Goal: Use online tool/utility: Utilize a website feature to perform a specific function

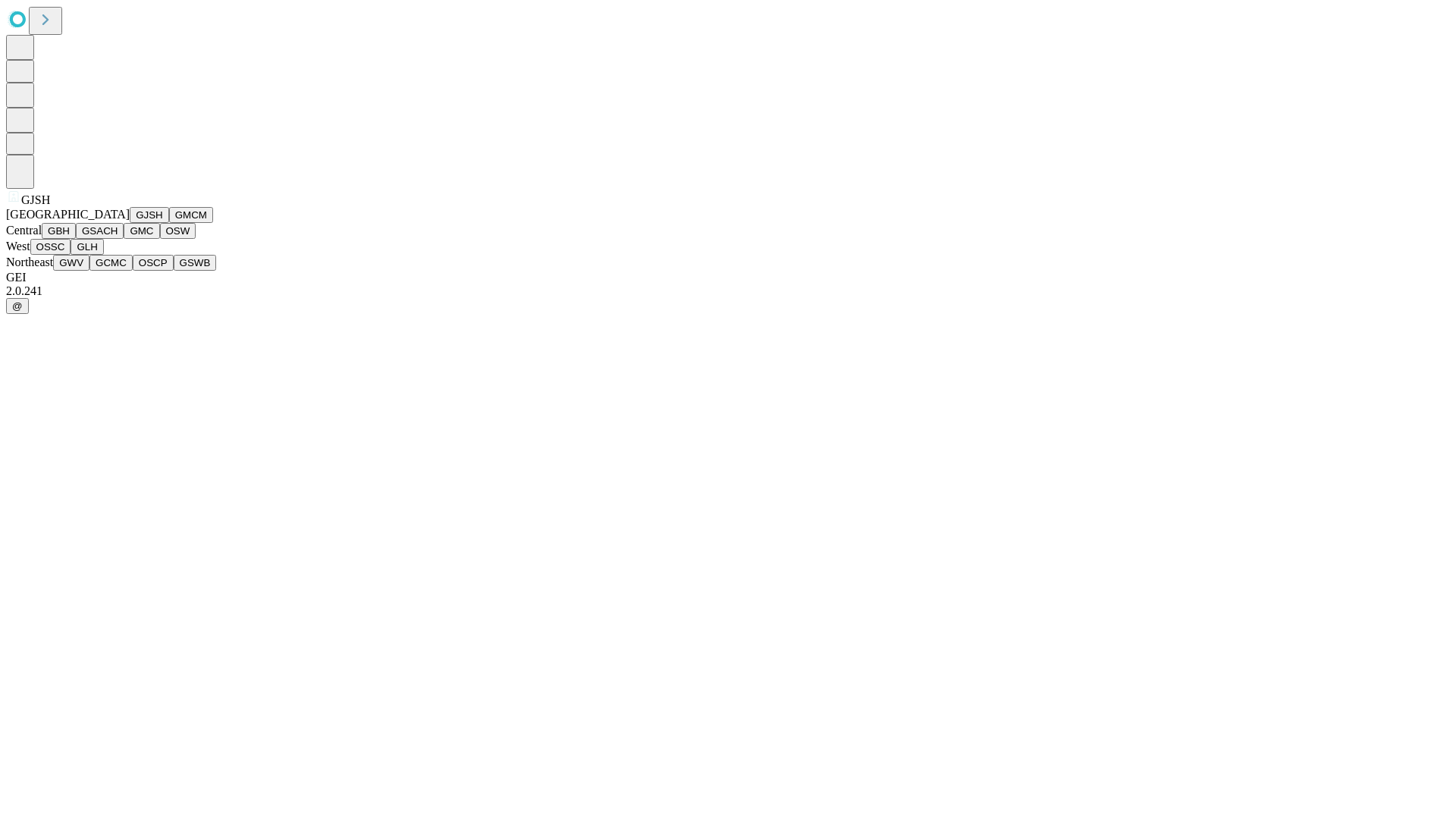
click at [130, 222] on button "GJSH" at bounding box center [149, 215] width 39 height 16
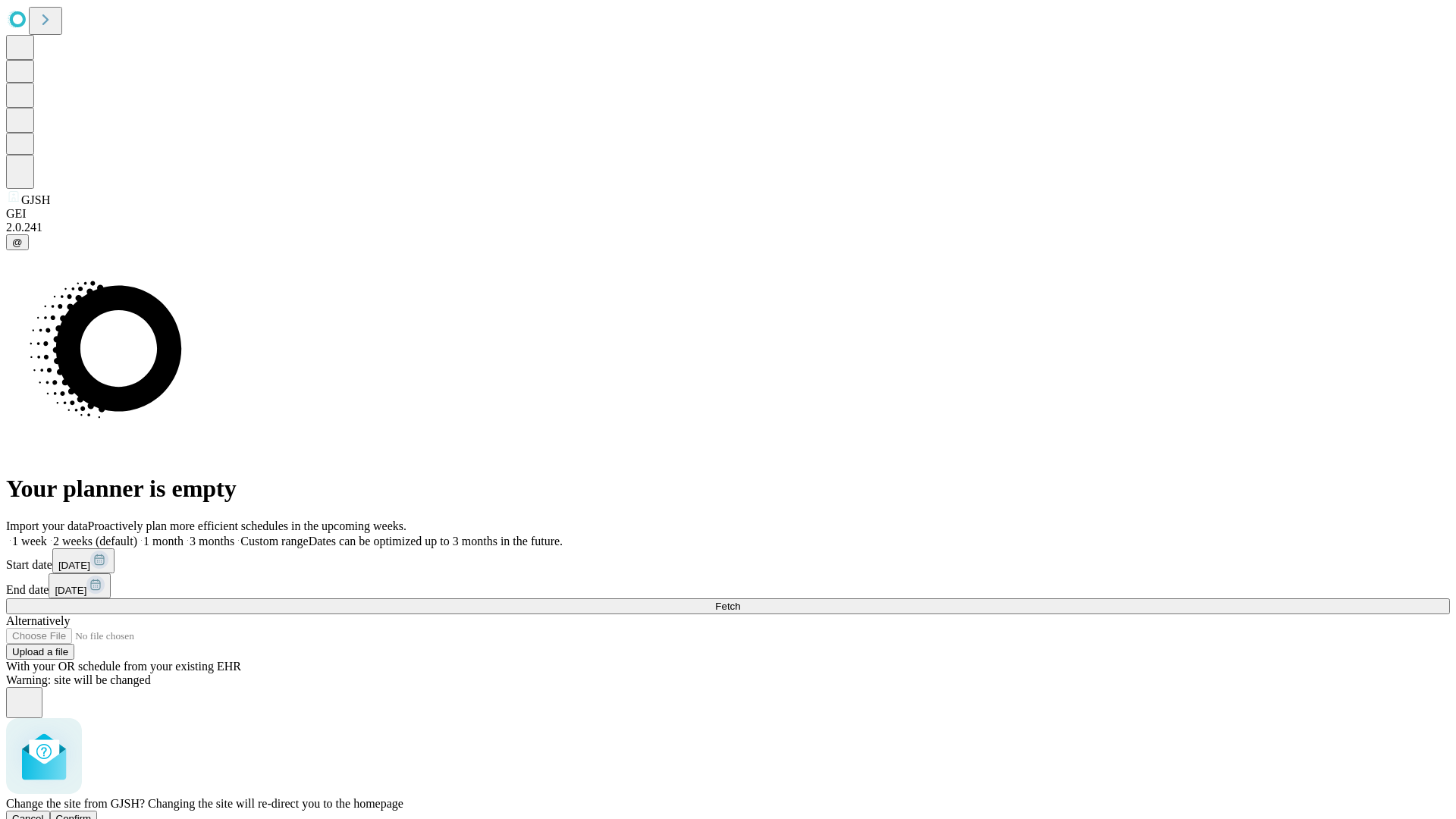
click at [92, 813] on span "Confirm" at bounding box center [73, 818] width 36 height 11
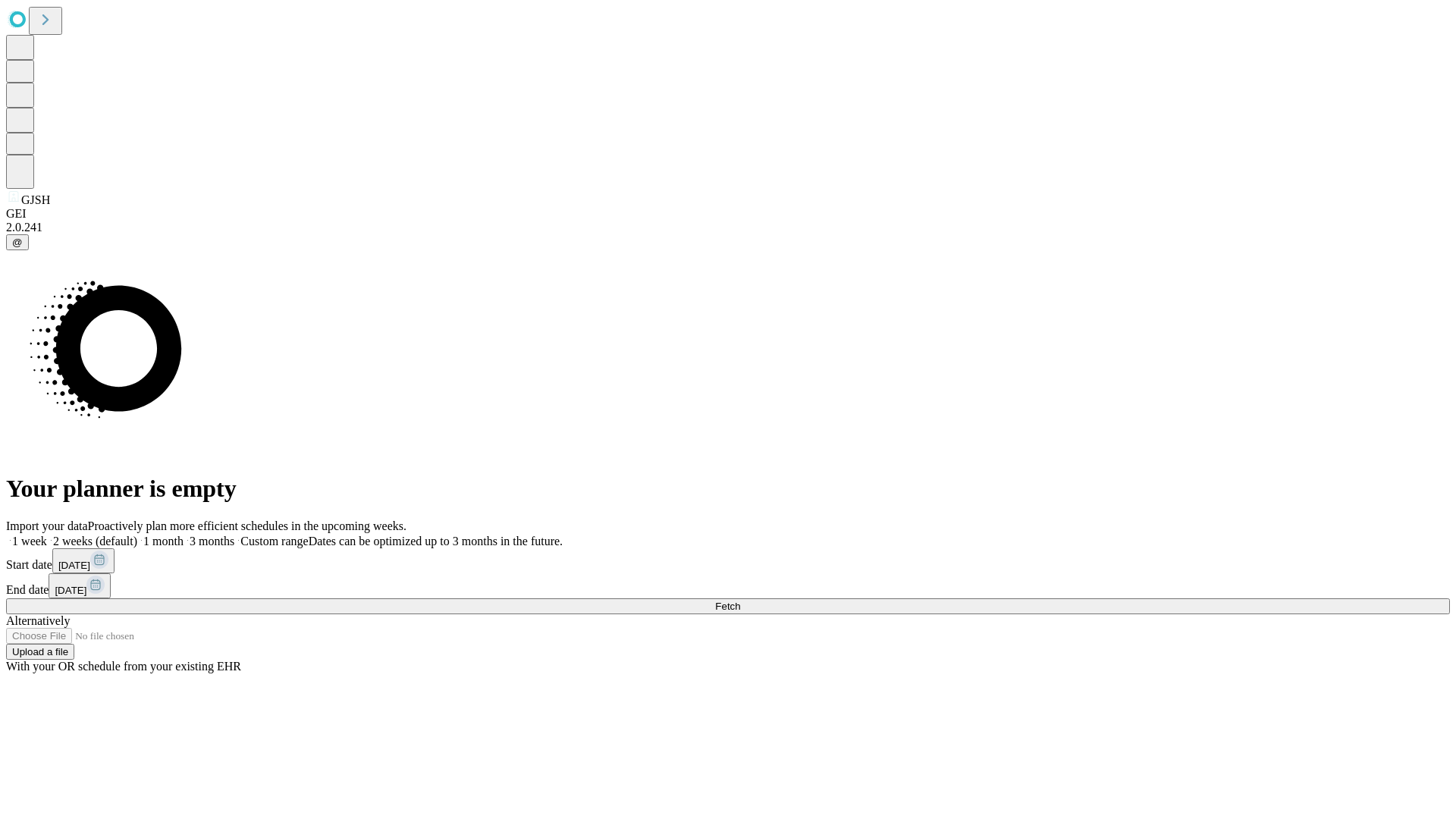
click at [137, 534] on label "2 weeks (default)" at bounding box center [92, 541] width 90 height 13
click at [740, 600] on span "Fetch" at bounding box center [727, 606] width 25 height 11
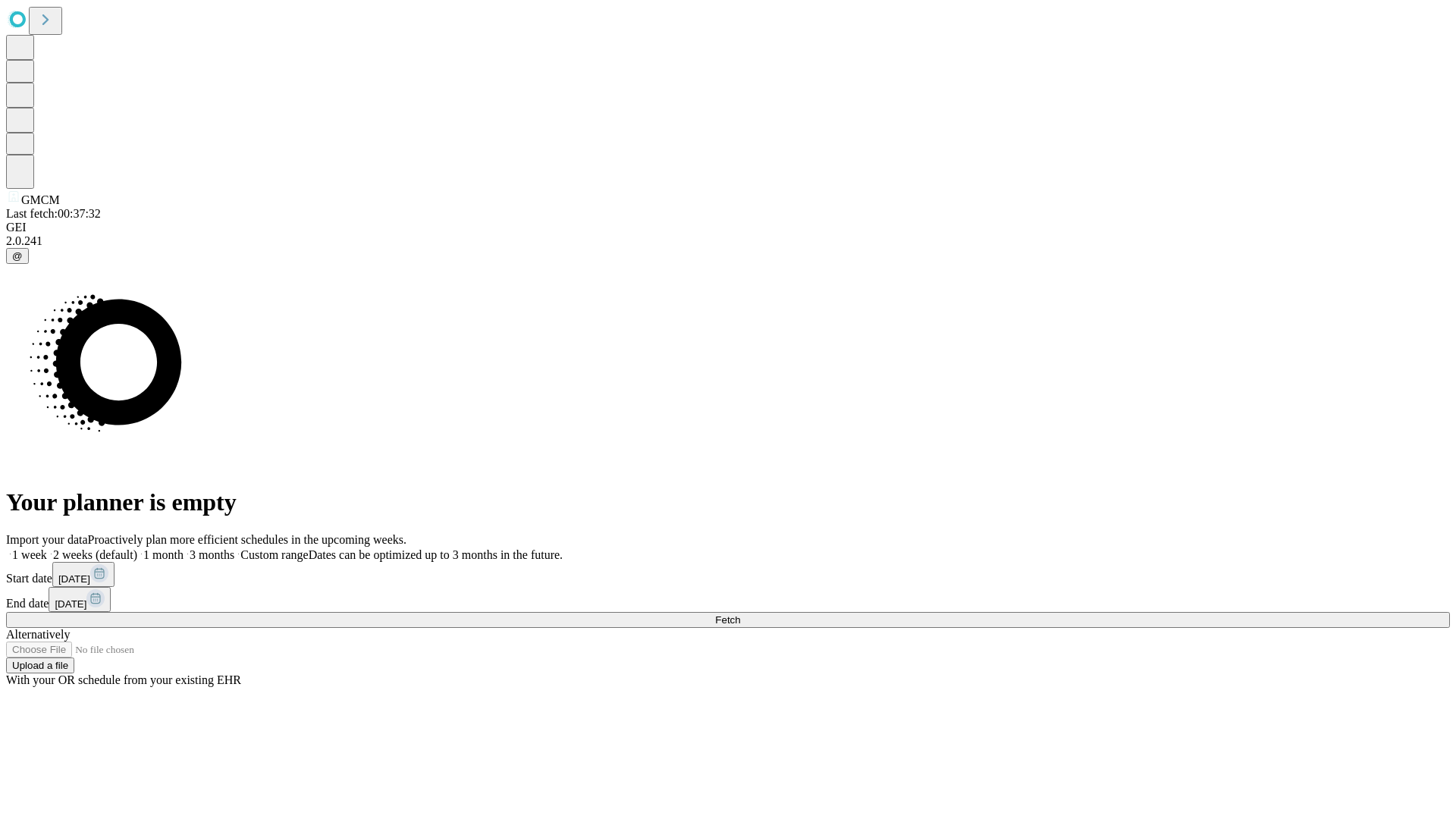
click at [137, 548] on label "2 weeks (default)" at bounding box center [92, 554] width 90 height 13
click at [740, 614] on span "Fetch" at bounding box center [727, 620] width 25 height 11
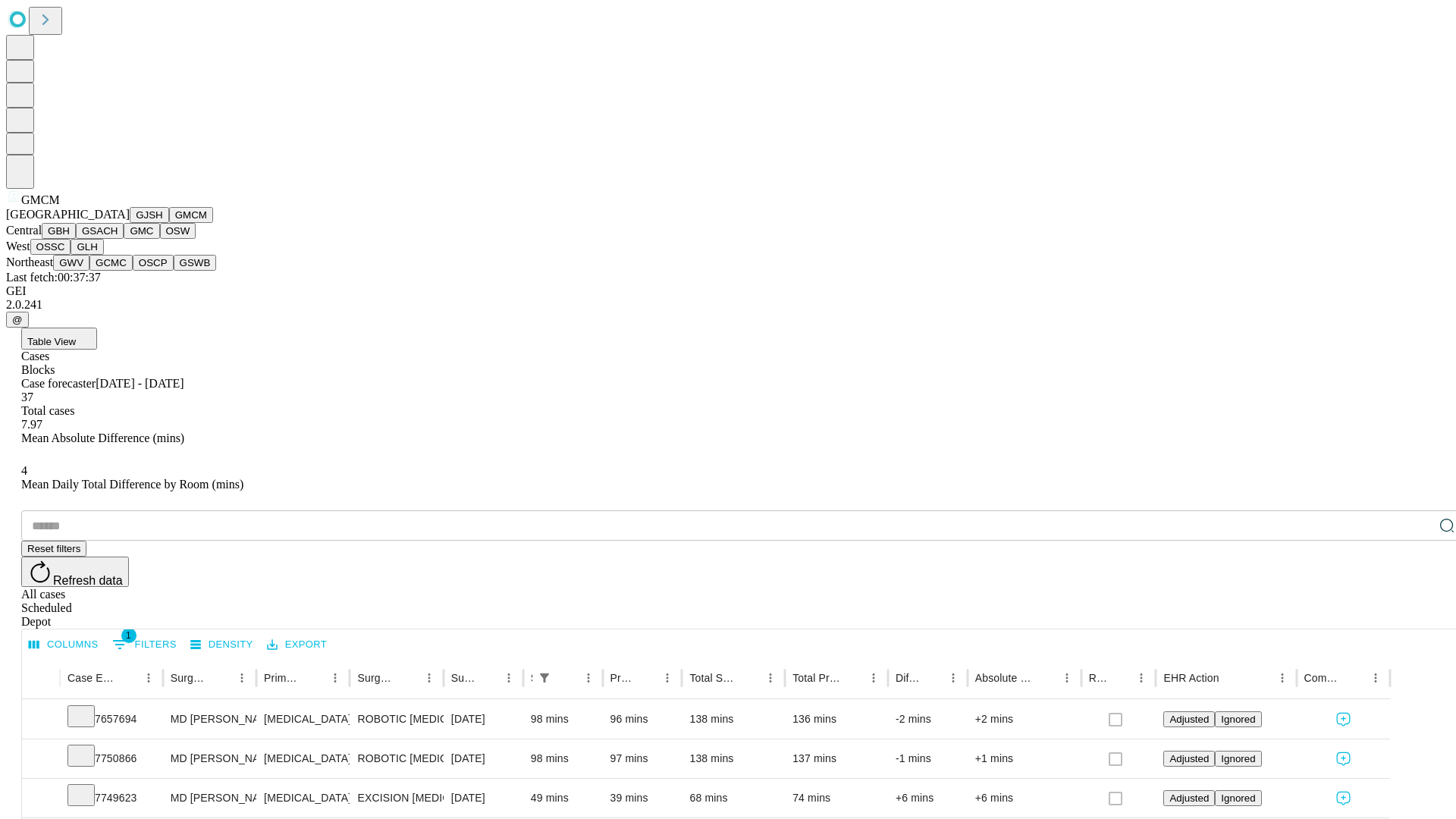
click at [76, 238] on button "GBH" at bounding box center [58, 230] width 34 height 16
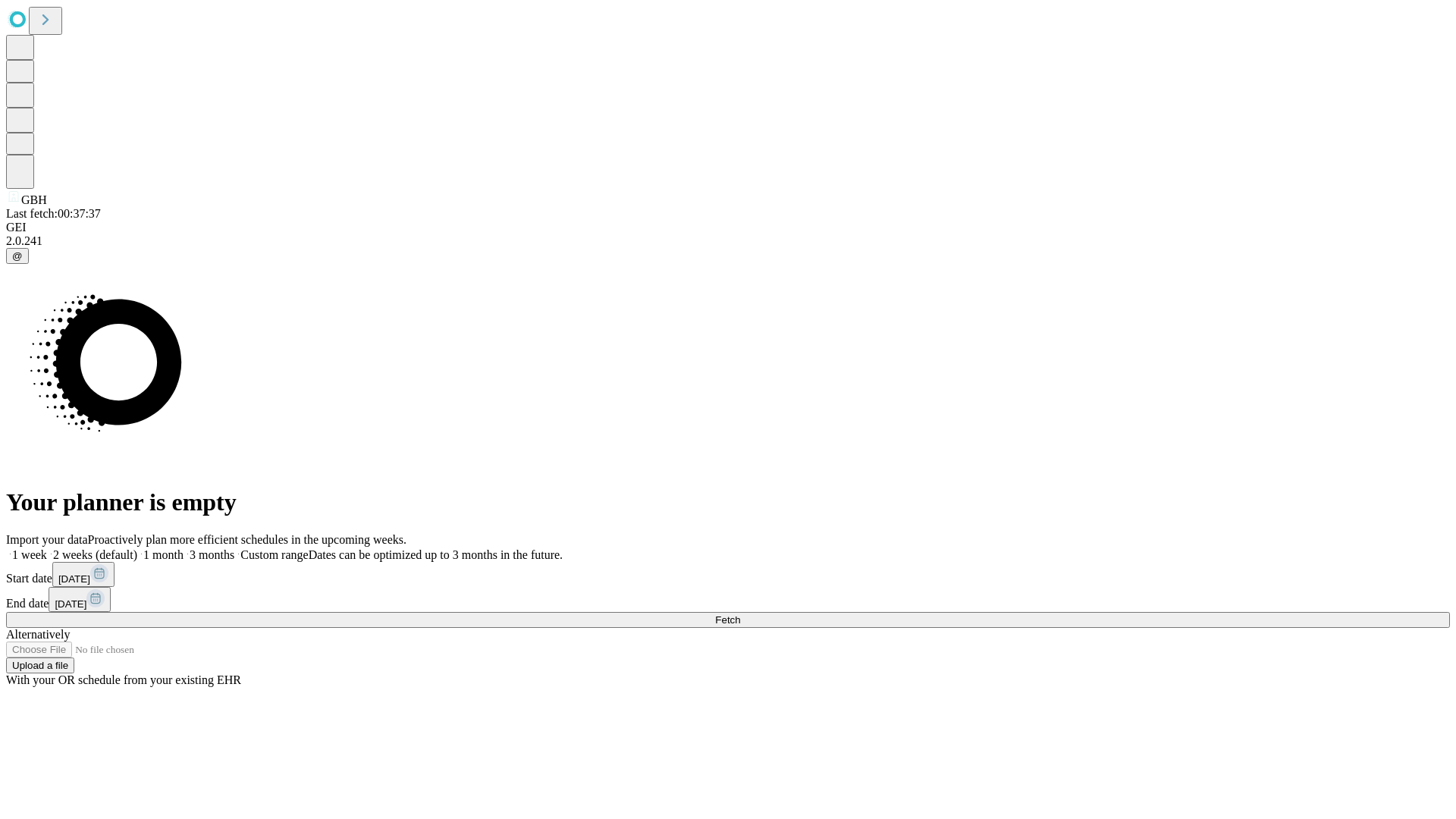
click at [740, 614] on span "Fetch" at bounding box center [727, 620] width 25 height 11
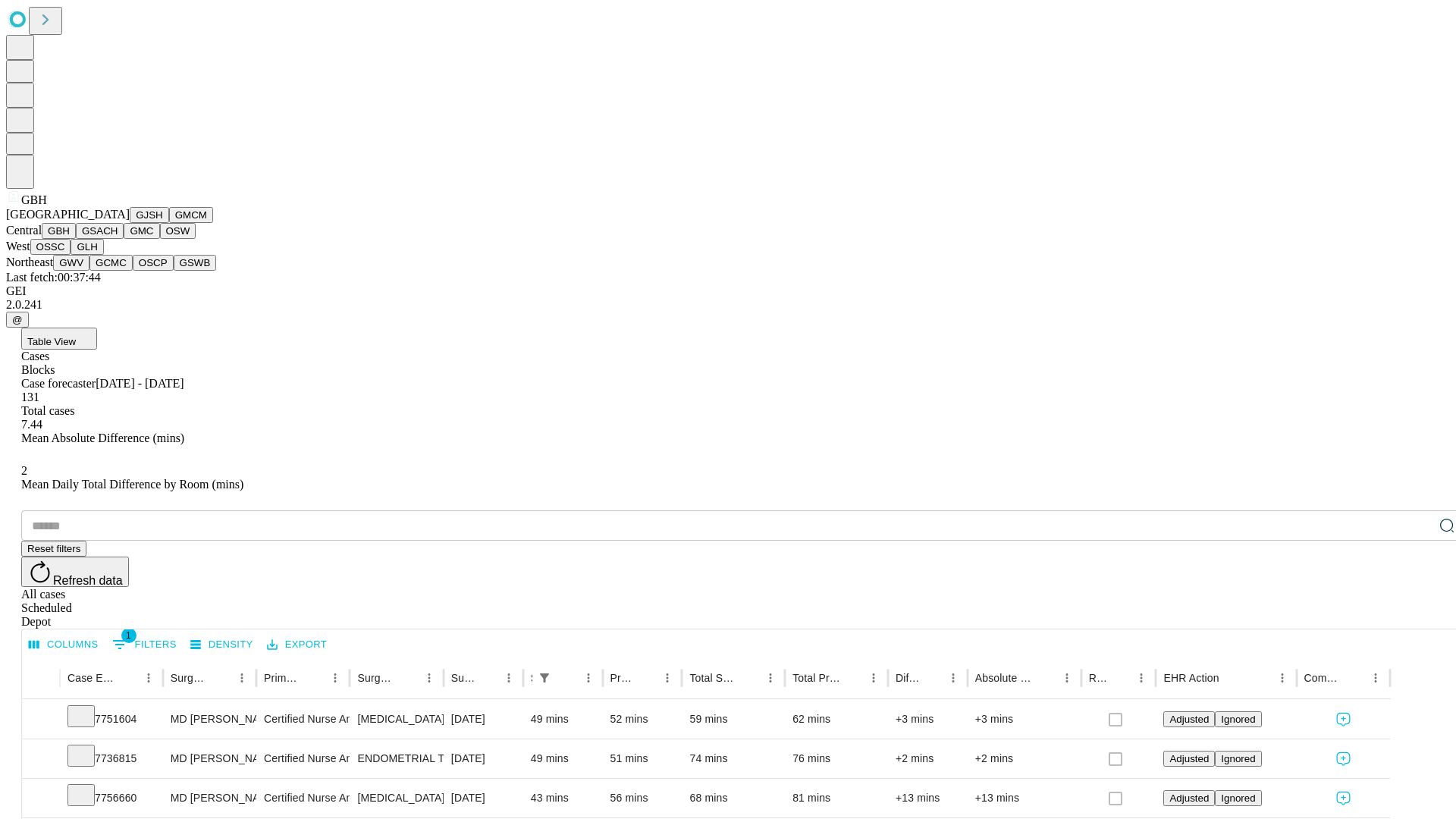
click at [117, 238] on button "GSACH" at bounding box center [100, 230] width 48 height 16
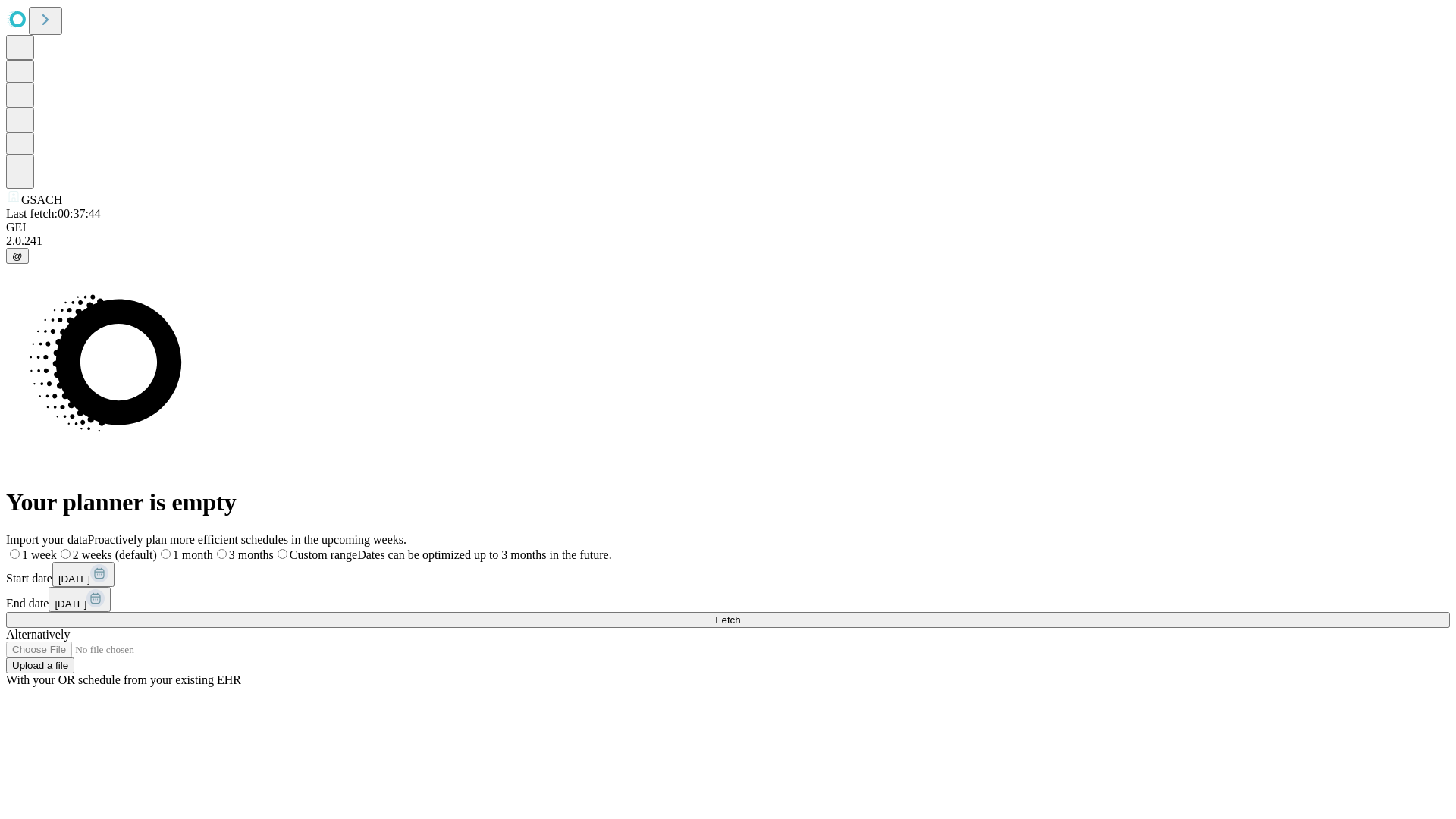
click at [157, 548] on label "2 weeks (default)" at bounding box center [106, 554] width 100 height 13
click at [740, 614] on span "Fetch" at bounding box center [727, 620] width 25 height 11
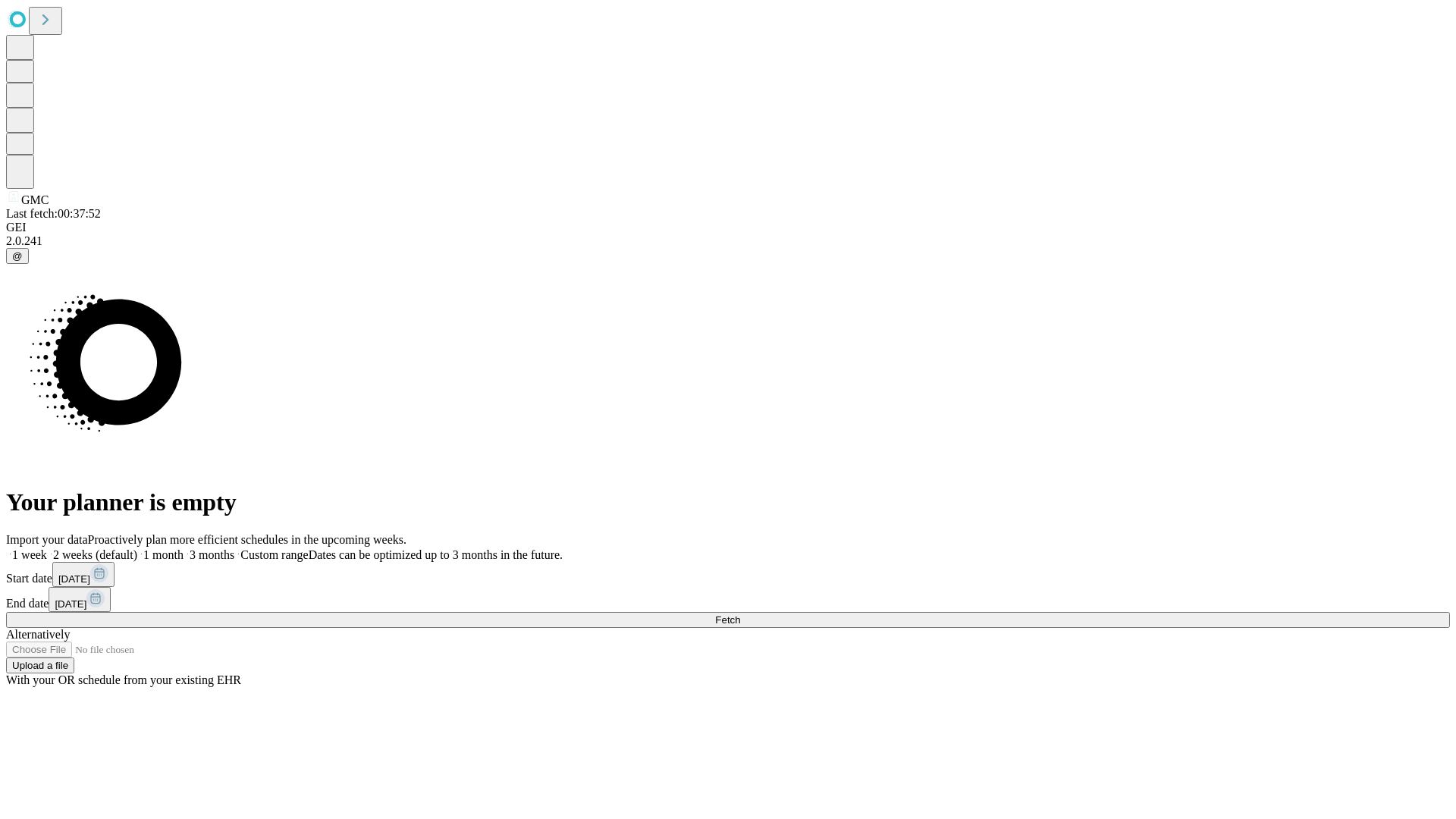
click at [137, 548] on label "2 weeks (default)" at bounding box center [92, 554] width 90 height 13
click at [740, 614] on span "Fetch" at bounding box center [727, 620] width 25 height 11
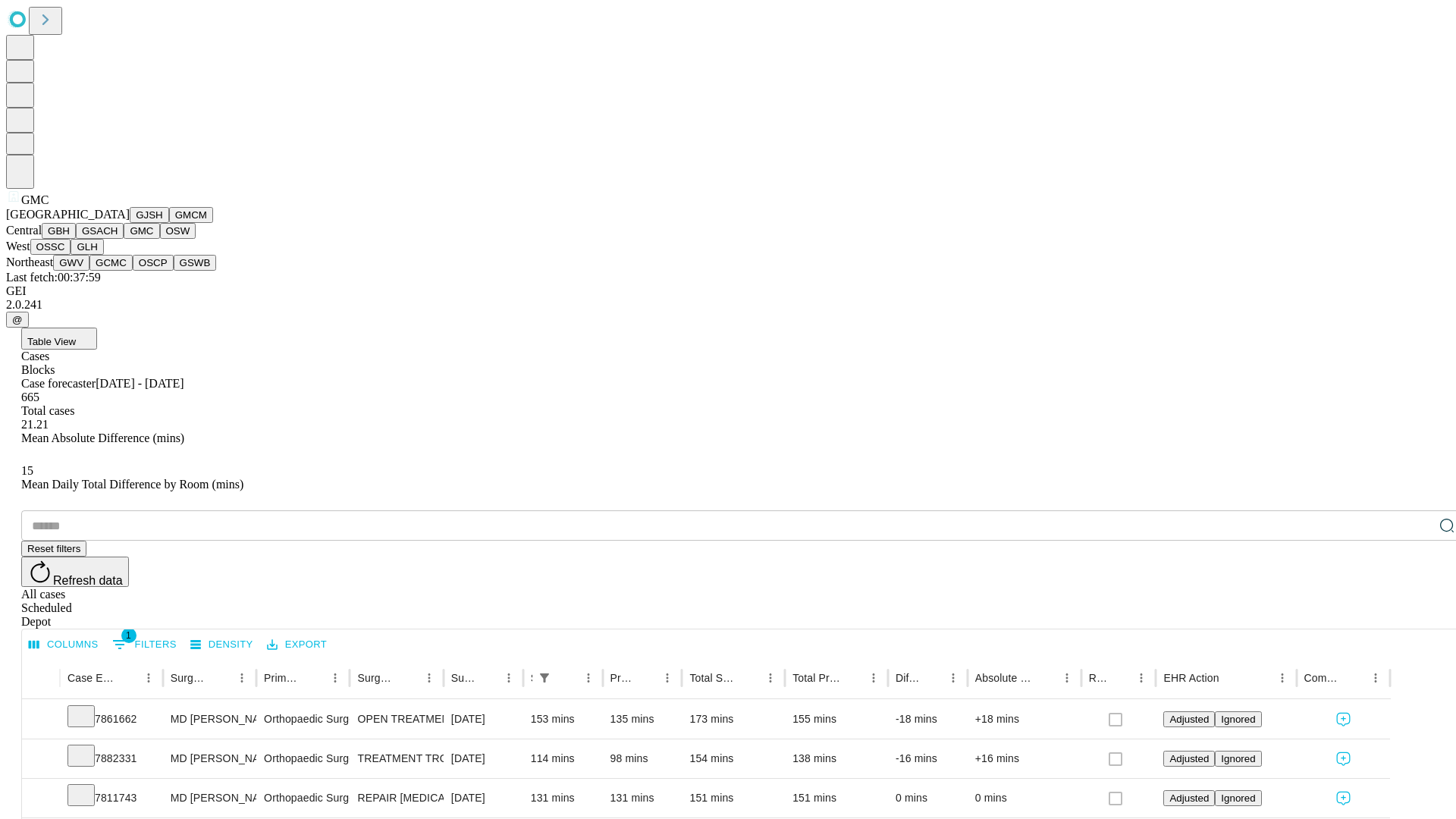
click at [160, 238] on button "OSW" at bounding box center [179, 230] width 37 height 16
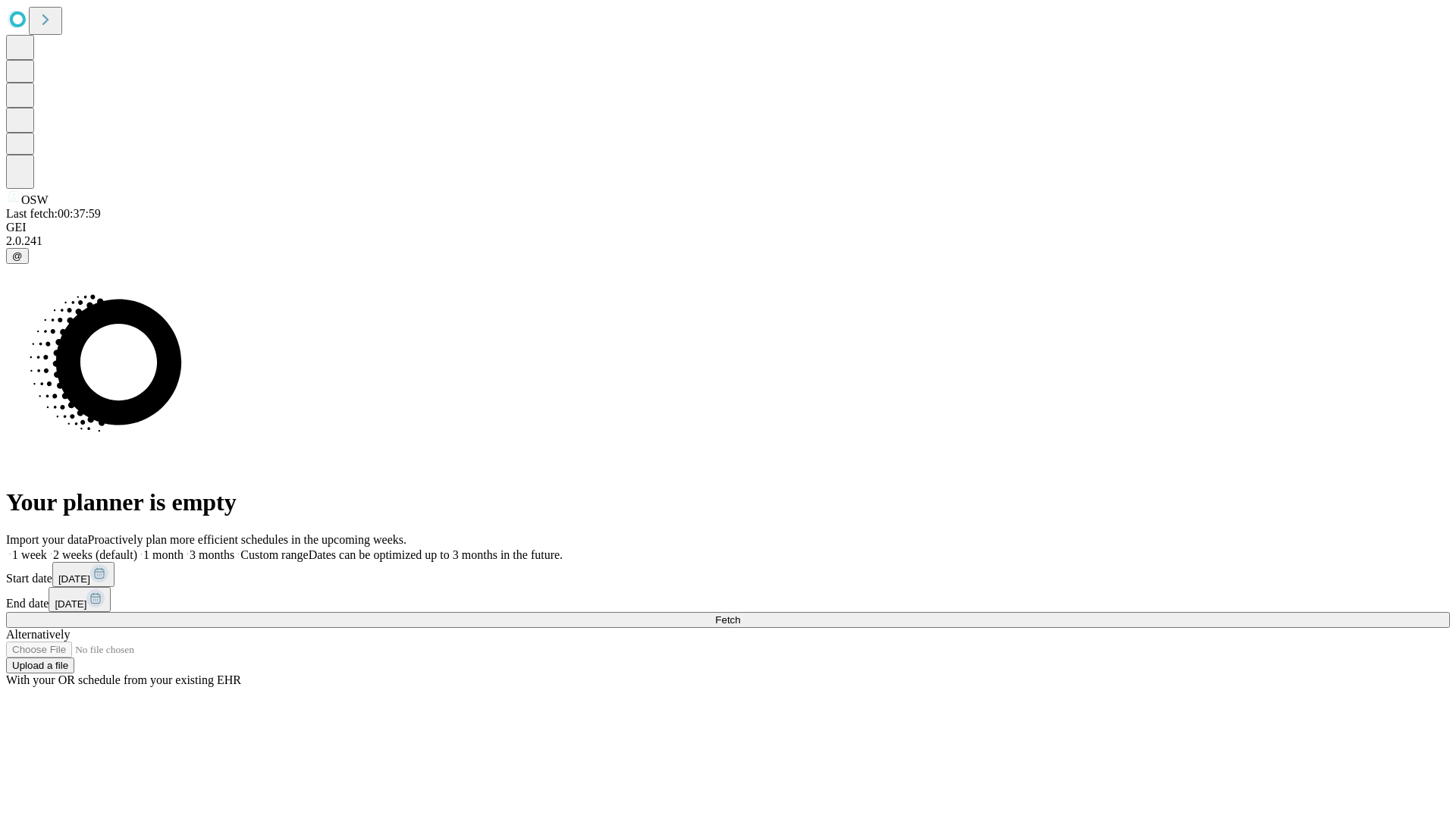
click at [740, 614] on span "Fetch" at bounding box center [727, 620] width 25 height 11
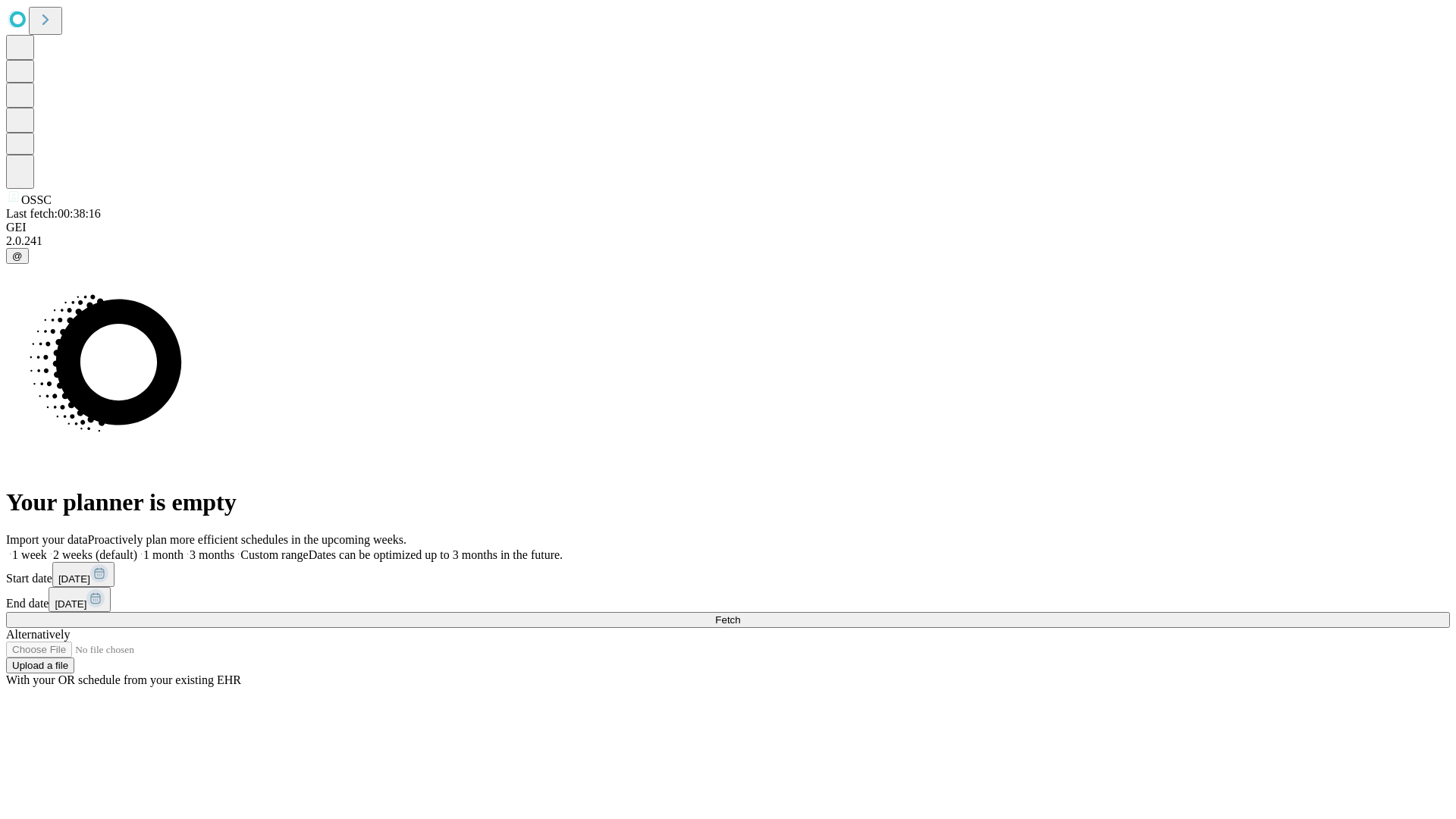
click at [137, 548] on label "2 weeks (default)" at bounding box center [92, 554] width 90 height 13
click at [740, 614] on span "Fetch" at bounding box center [727, 620] width 25 height 11
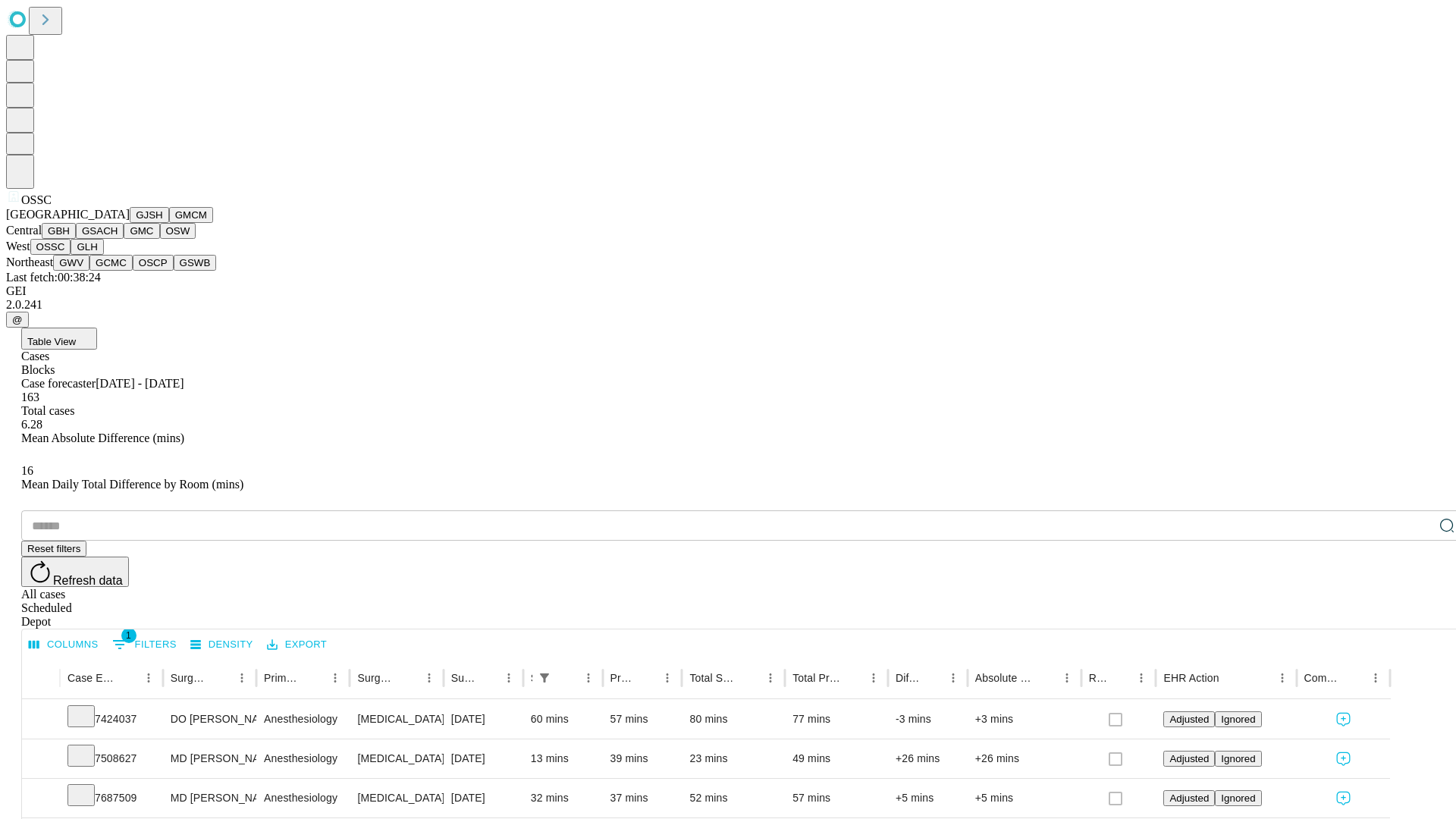
click at [103, 254] on button "GLH" at bounding box center [86, 246] width 33 height 16
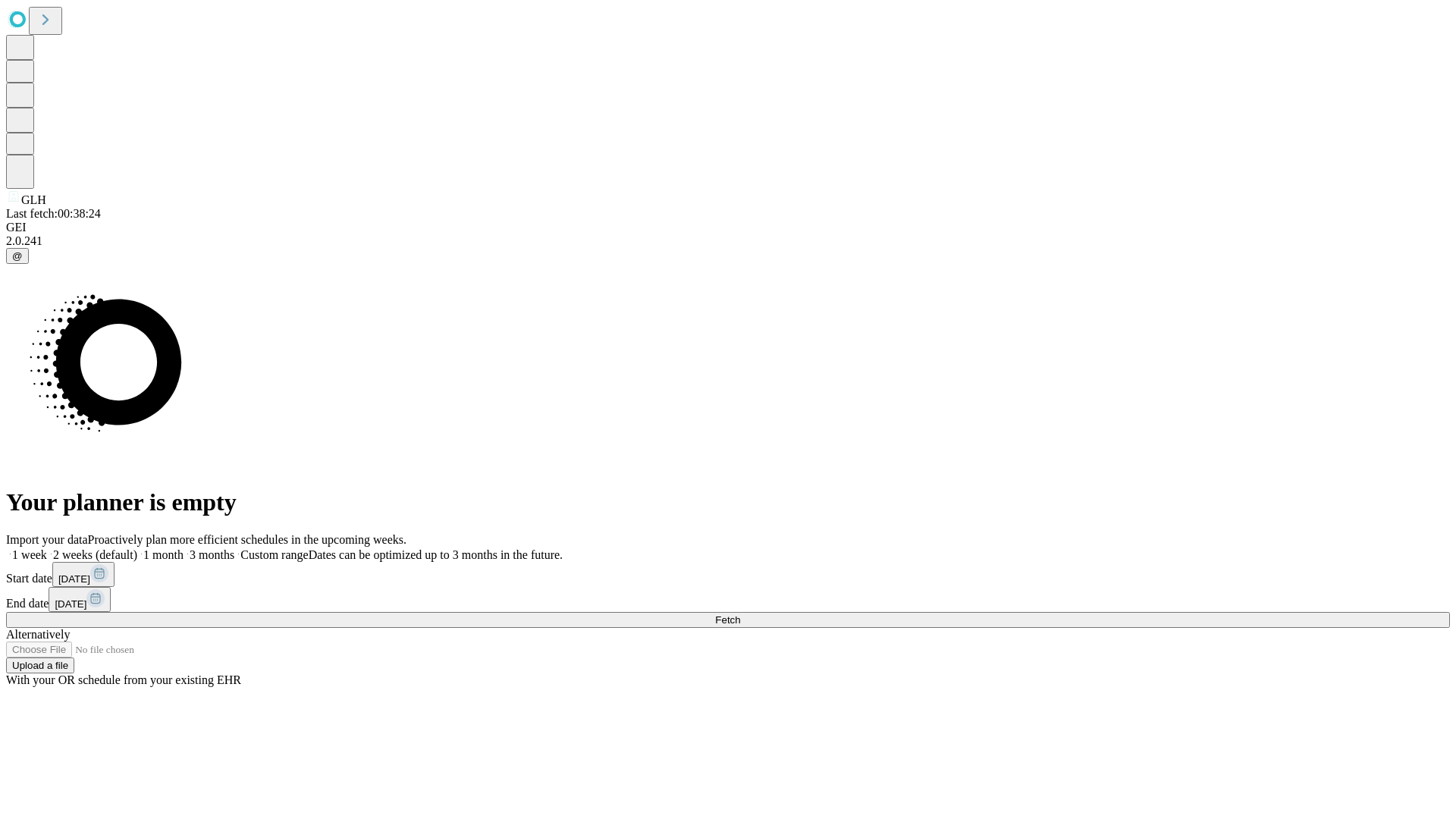
click at [137, 548] on label "2 weeks (default)" at bounding box center [92, 554] width 90 height 13
click at [740, 614] on span "Fetch" at bounding box center [727, 620] width 25 height 11
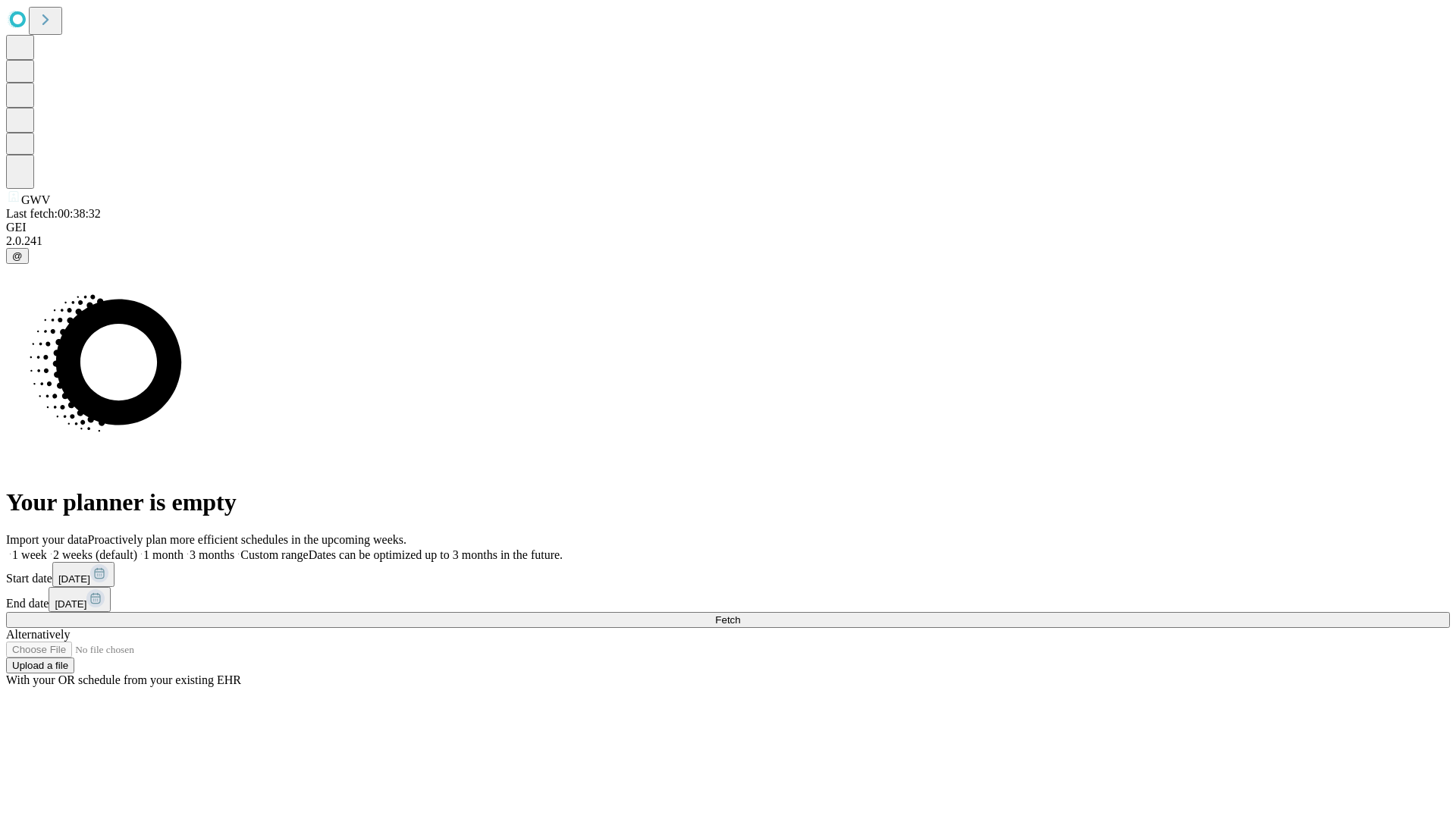
click at [740, 614] on span "Fetch" at bounding box center [727, 620] width 25 height 11
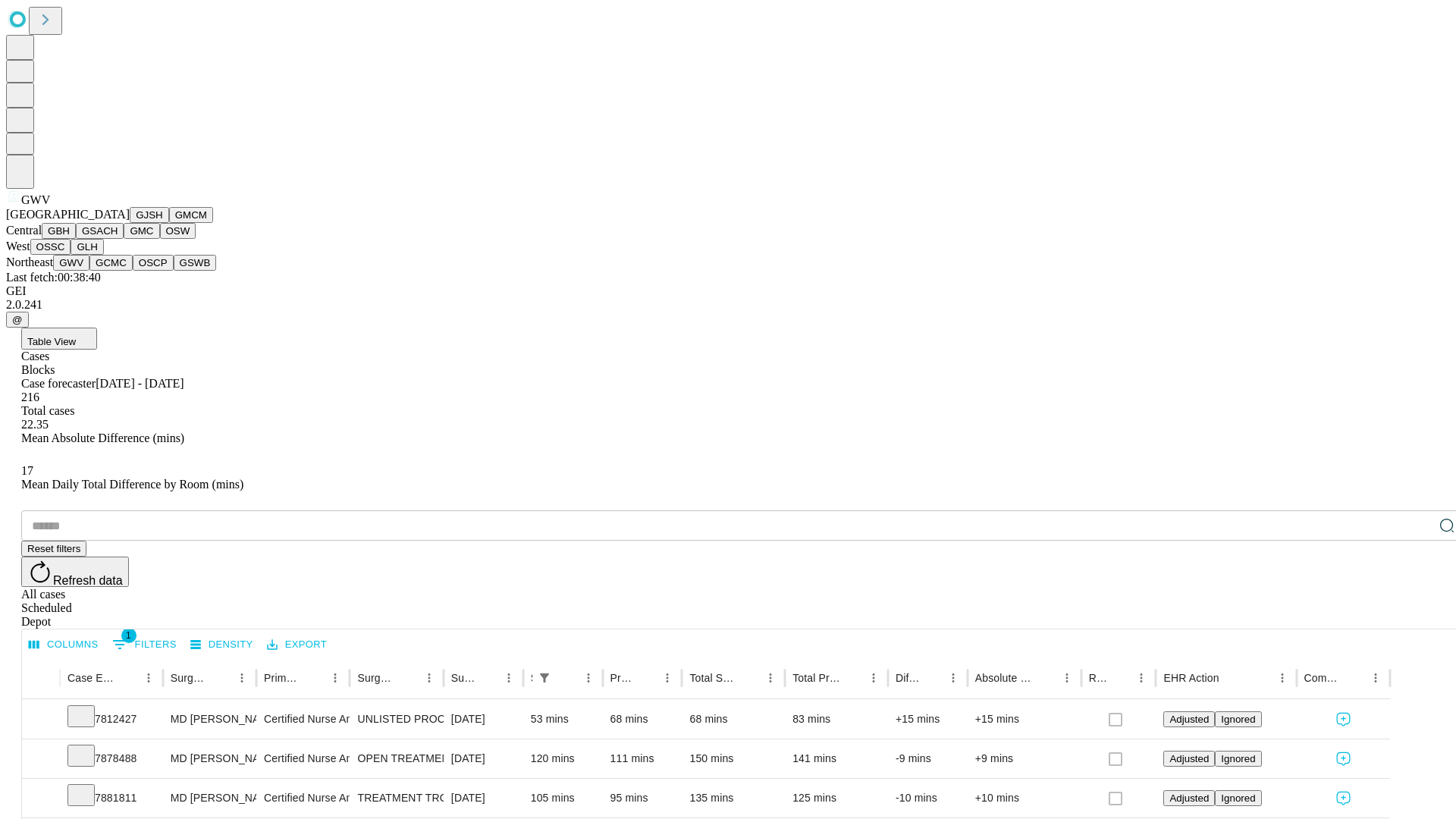
click at [117, 270] on button "GCMC" at bounding box center [111, 262] width 43 height 16
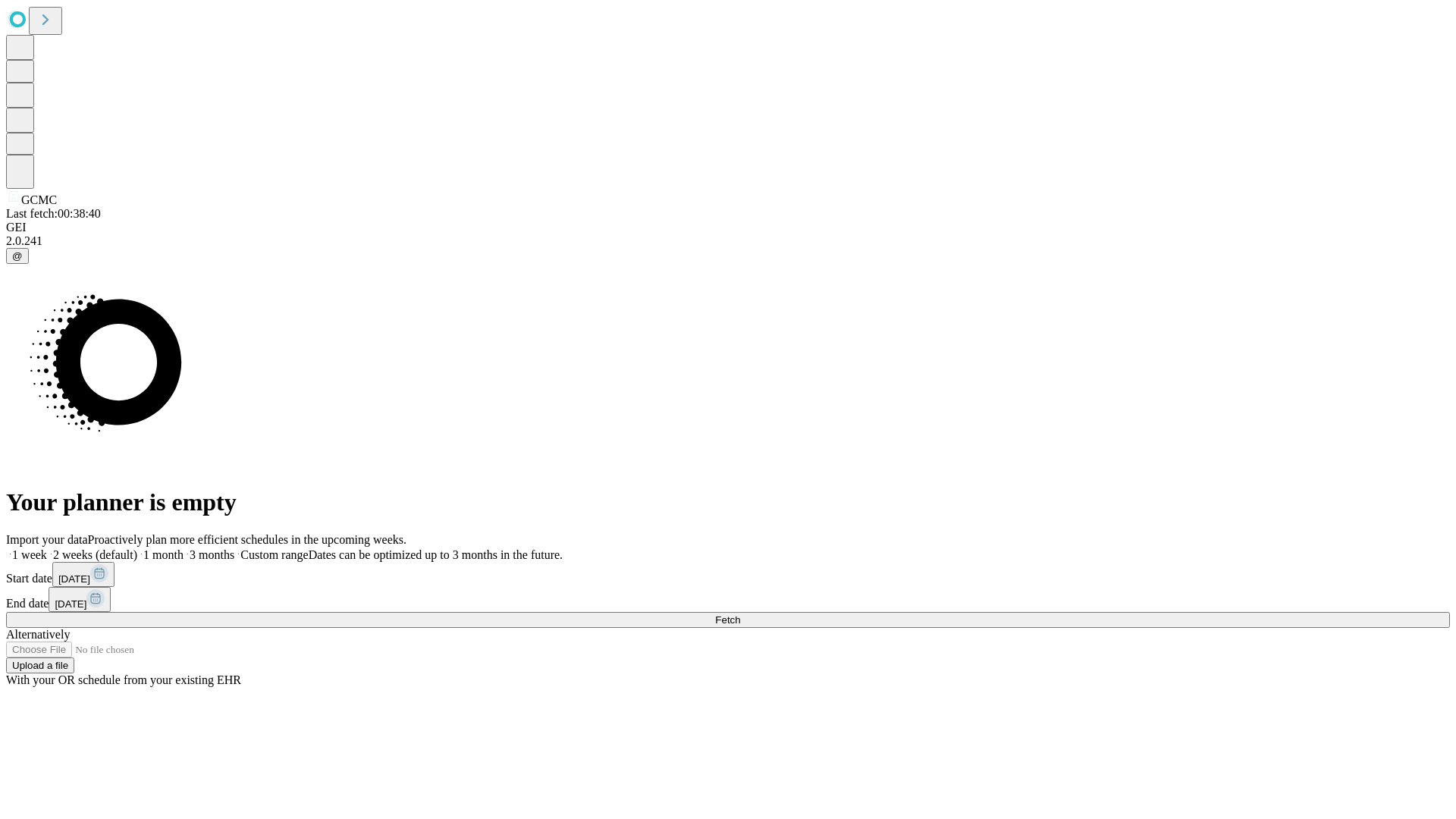
click at [137, 548] on label "2 weeks (default)" at bounding box center [92, 554] width 90 height 13
click at [740, 614] on span "Fetch" at bounding box center [727, 620] width 25 height 11
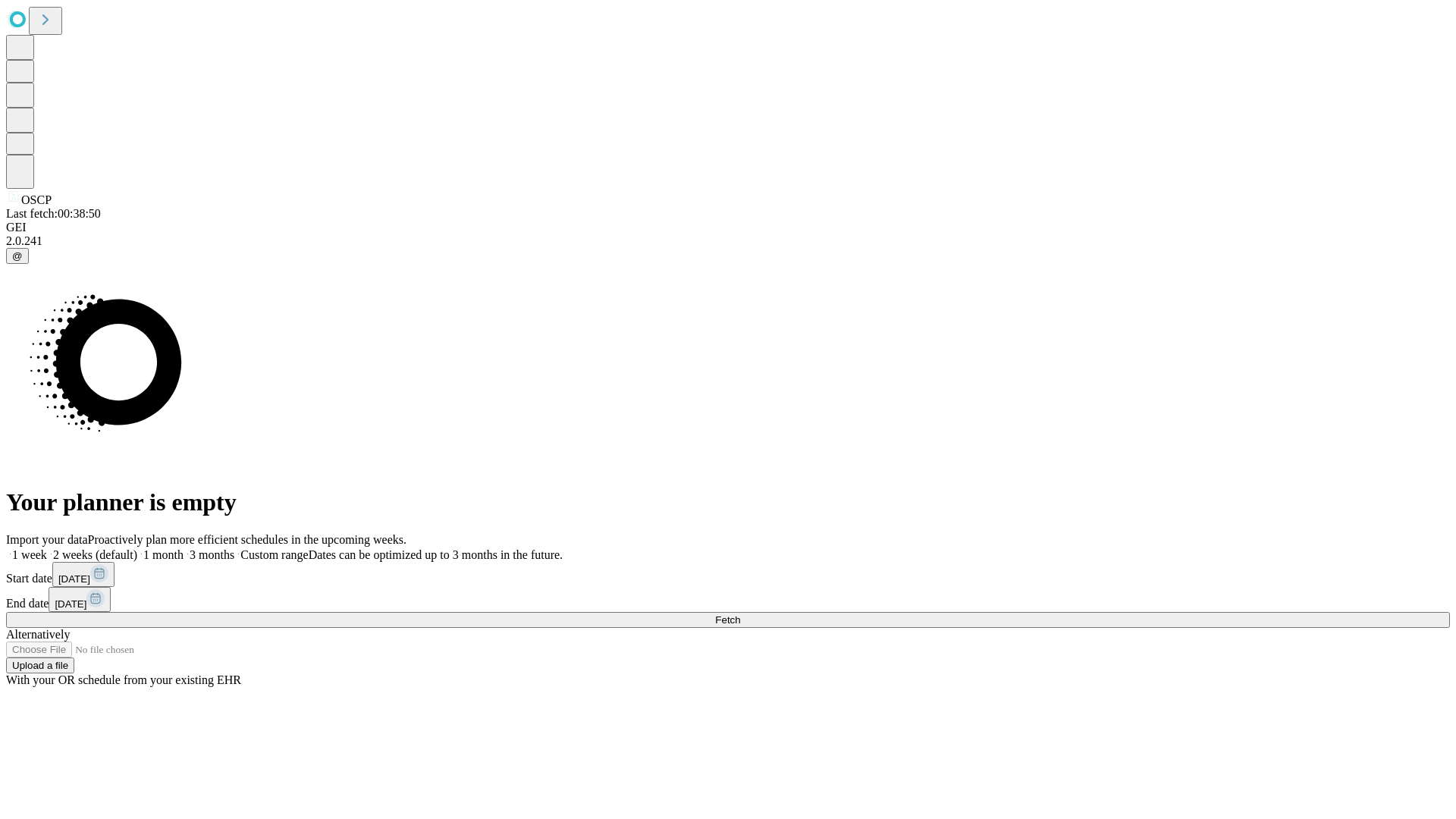
click at [740, 614] on span "Fetch" at bounding box center [727, 620] width 25 height 11
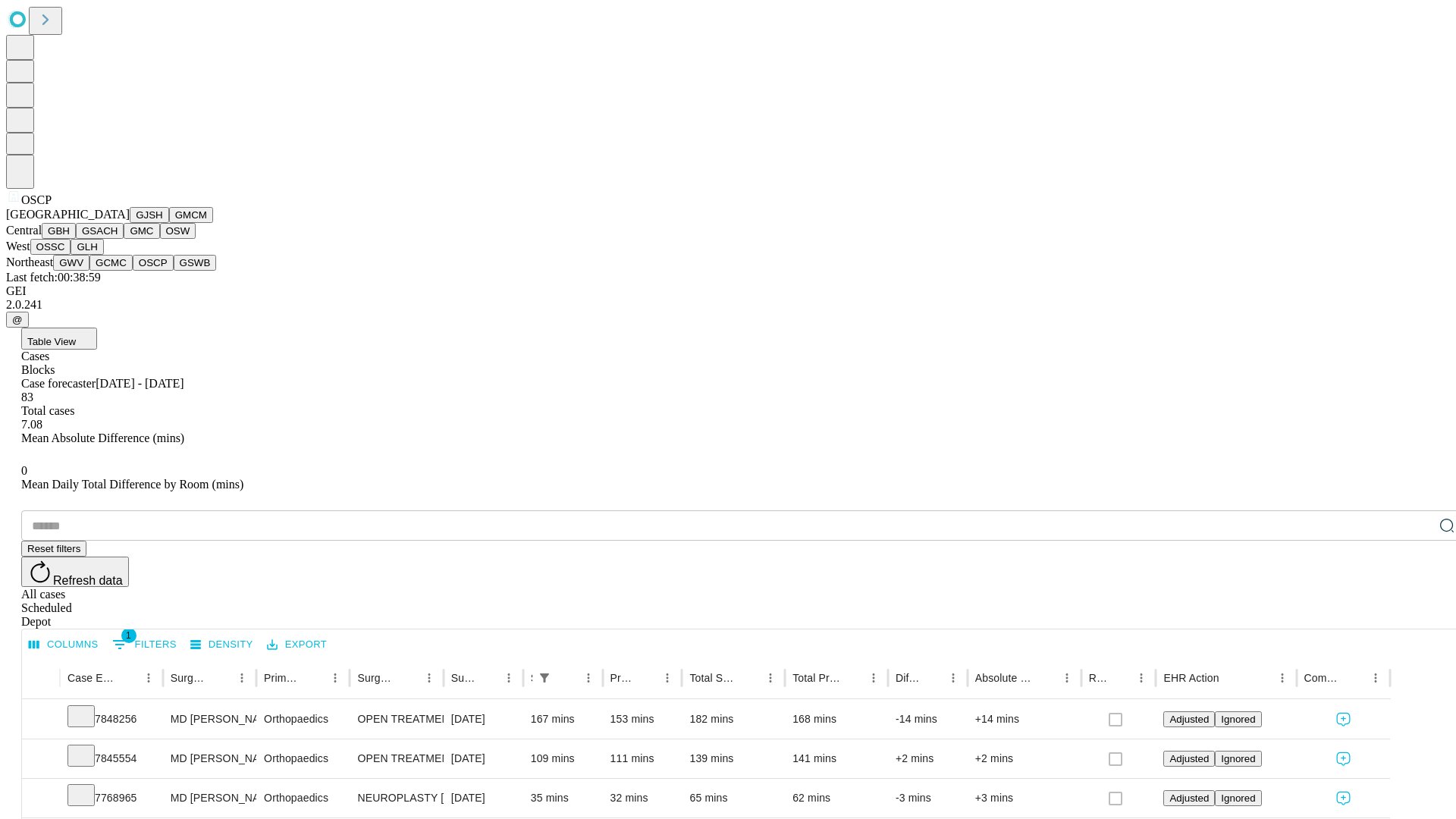
click at [174, 270] on button "GSWB" at bounding box center [195, 262] width 43 height 16
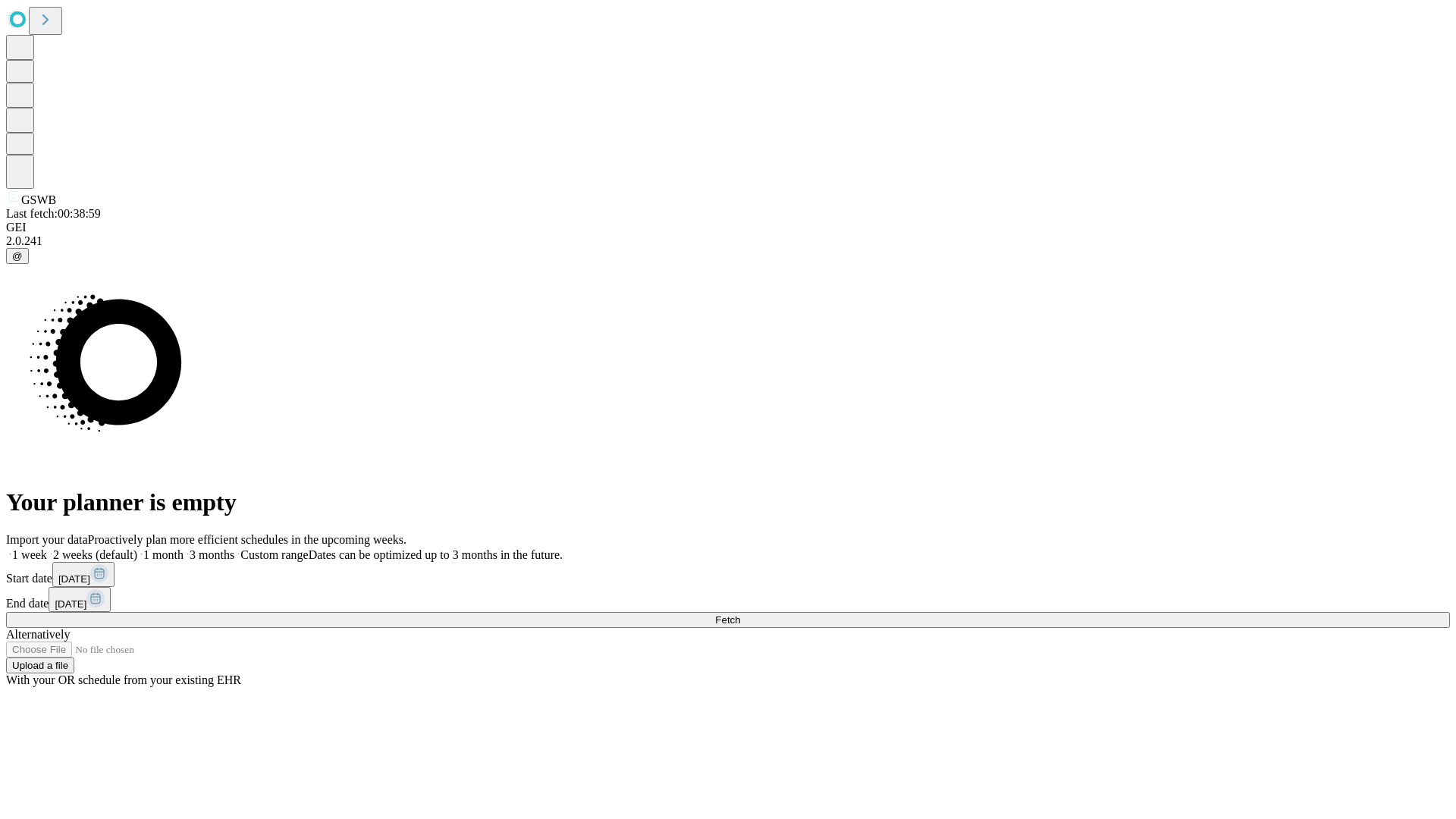
click at [137, 548] on label "2 weeks (default)" at bounding box center [92, 554] width 90 height 13
click at [740, 614] on span "Fetch" at bounding box center [727, 620] width 25 height 11
